Goal: Check status: Check status

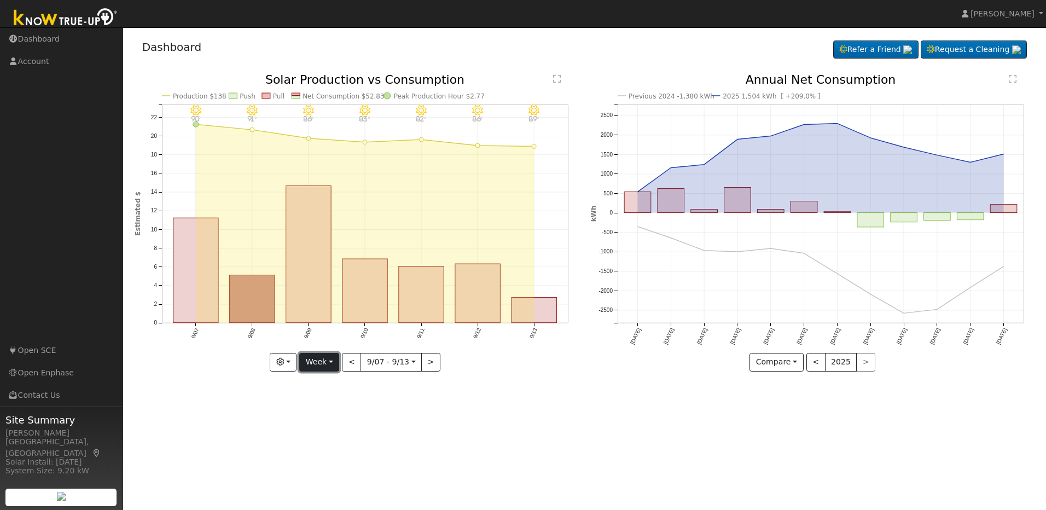
click at [323, 360] on button "Week" at bounding box center [319, 362] width 40 height 19
click at [315, 413] on link "Month" at bounding box center [338, 415] width 76 height 15
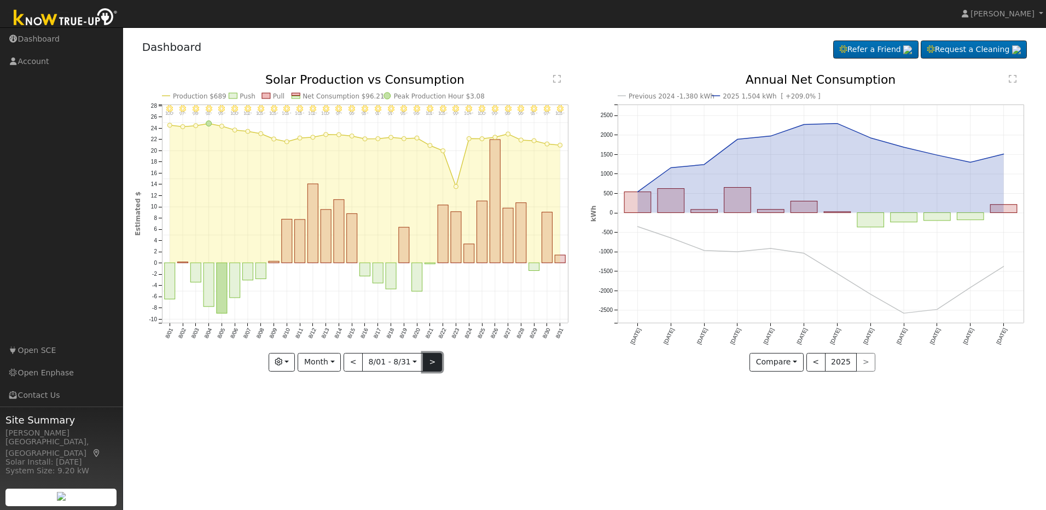
click at [425, 355] on button ">" at bounding box center [432, 362] width 19 height 19
type input "[DATE]"
